Goal: Navigation & Orientation: Find specific page/section

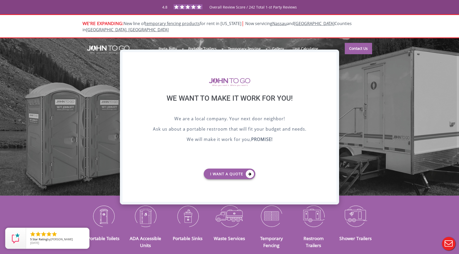
click at [333, 55] on div "X" at bounding box center [333, 56] width 8 height 9
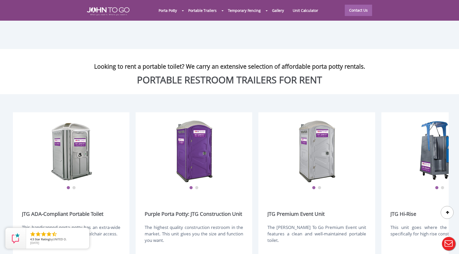
scroll to position [591, 0]
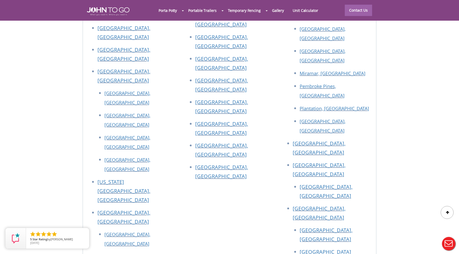
scroll to position [2005, 0]
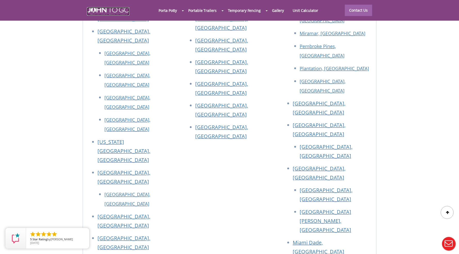
click at [114, 10] on img at bounding box center [108, 11] width 43 height 8
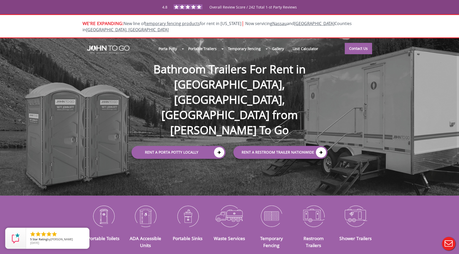
click at [293, 59] on div "Bathroom Trailers For Rent in NY, NJ, FL from John To Go Rent a Porta Potty Loc…" at bounding box center [229, 100] width 206 height 123
click at [123, 45] on img at bounding box center [108, 49] width 43 height 8
